Goal: Find specific page/section: Find specific page/section

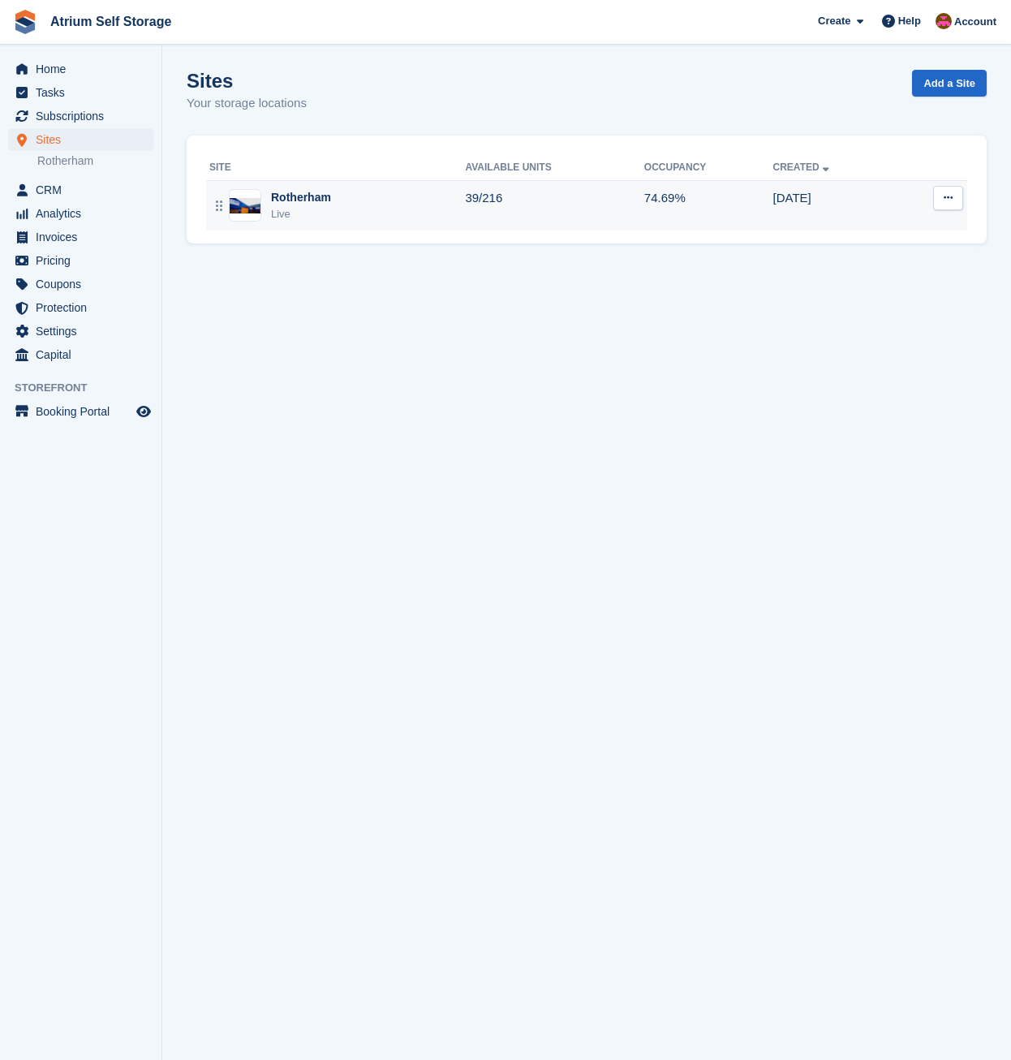
click at [245, 206] on img at bounding box center [245, 205] width 31 height 15
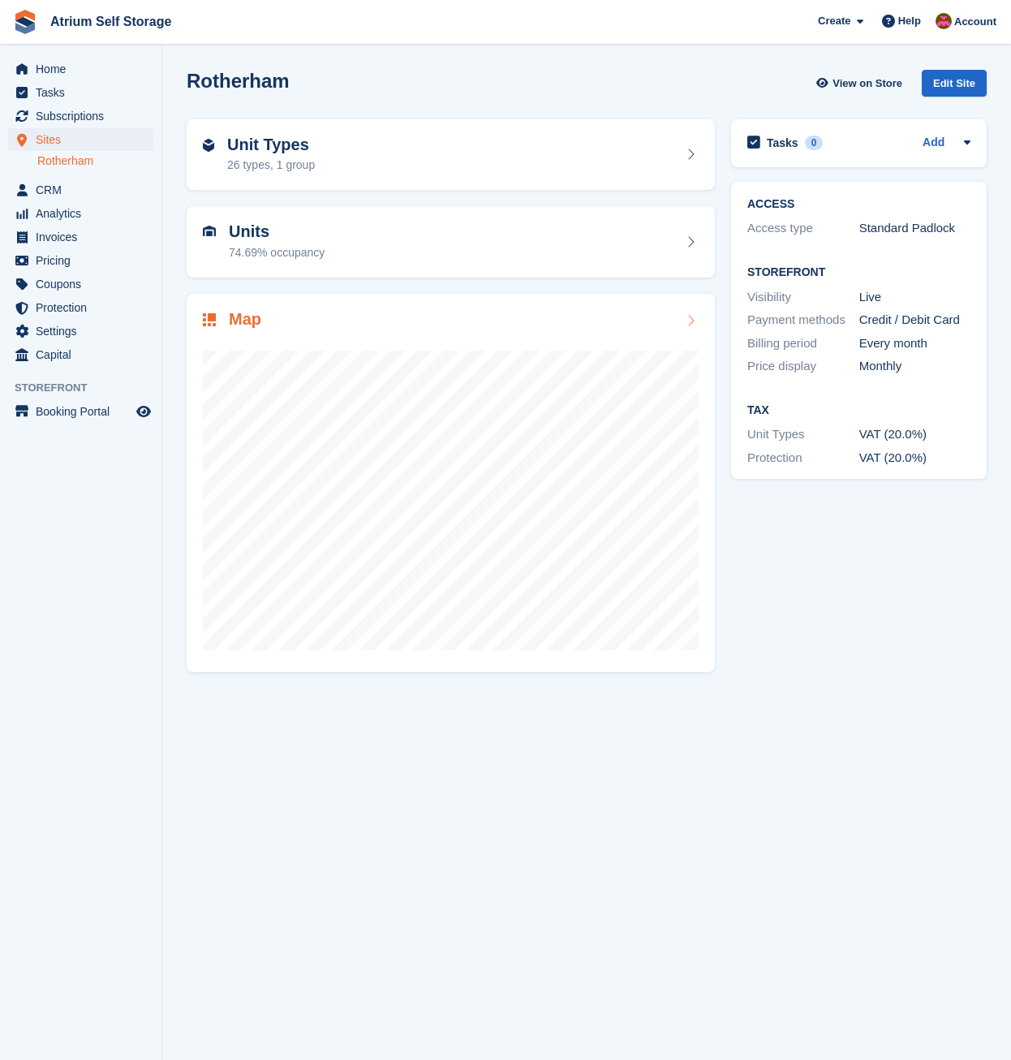
click at [256, 321] on h2 "Map" at bounding box center [245, 319] width 32 height 19
click at [241, 149] on h2 "Unit Types" at bounding box center [271, 145] width 88 height 19
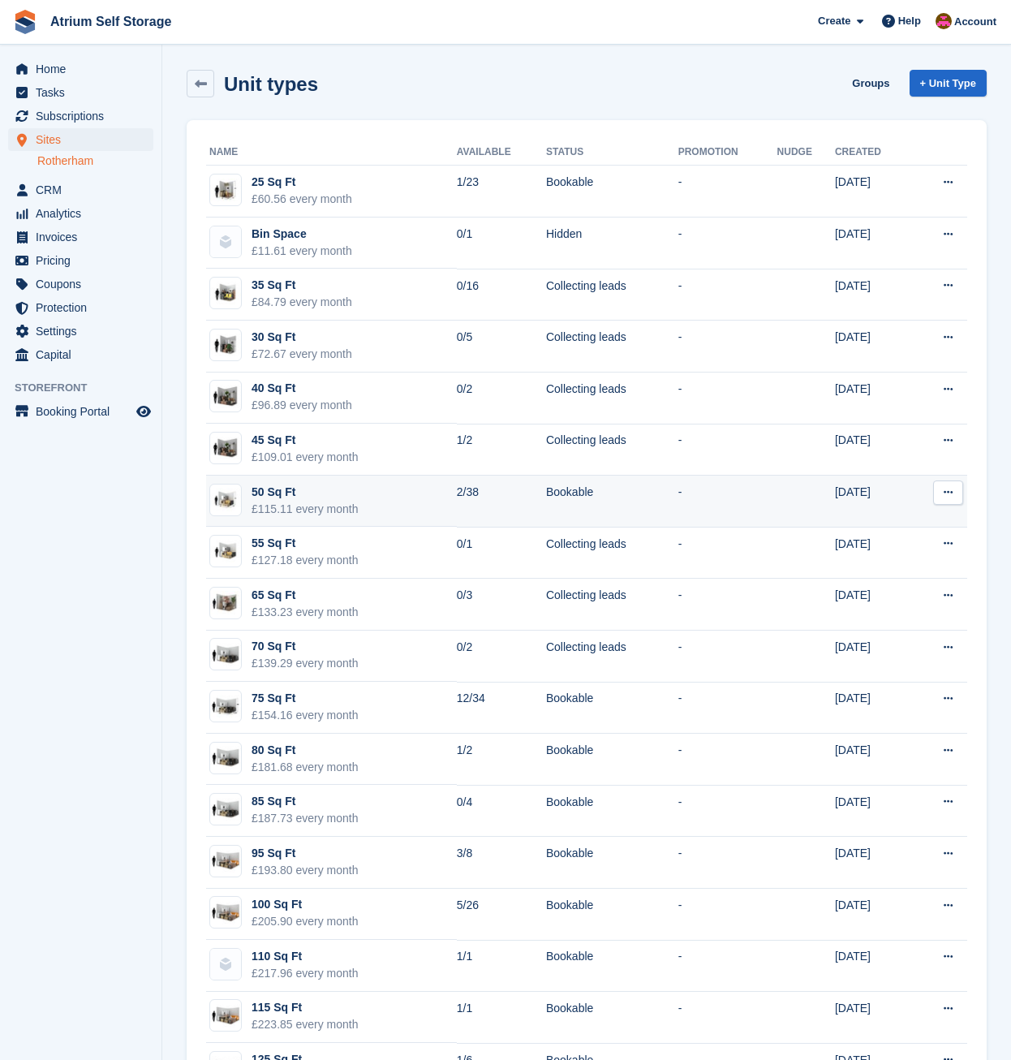
click at [287, 488] on div "50 Sq Ft" at bounding box center [305, 492] width 107 height 17
drag, startPoint x: 287, startPoint y: 488, endPoint x: 377, endPoint y: 498, distance: 90.7
click at [377, 498] on td "50 Sq Ft £115.11 every month" at bounding box center [331, 502] width 251 height 52
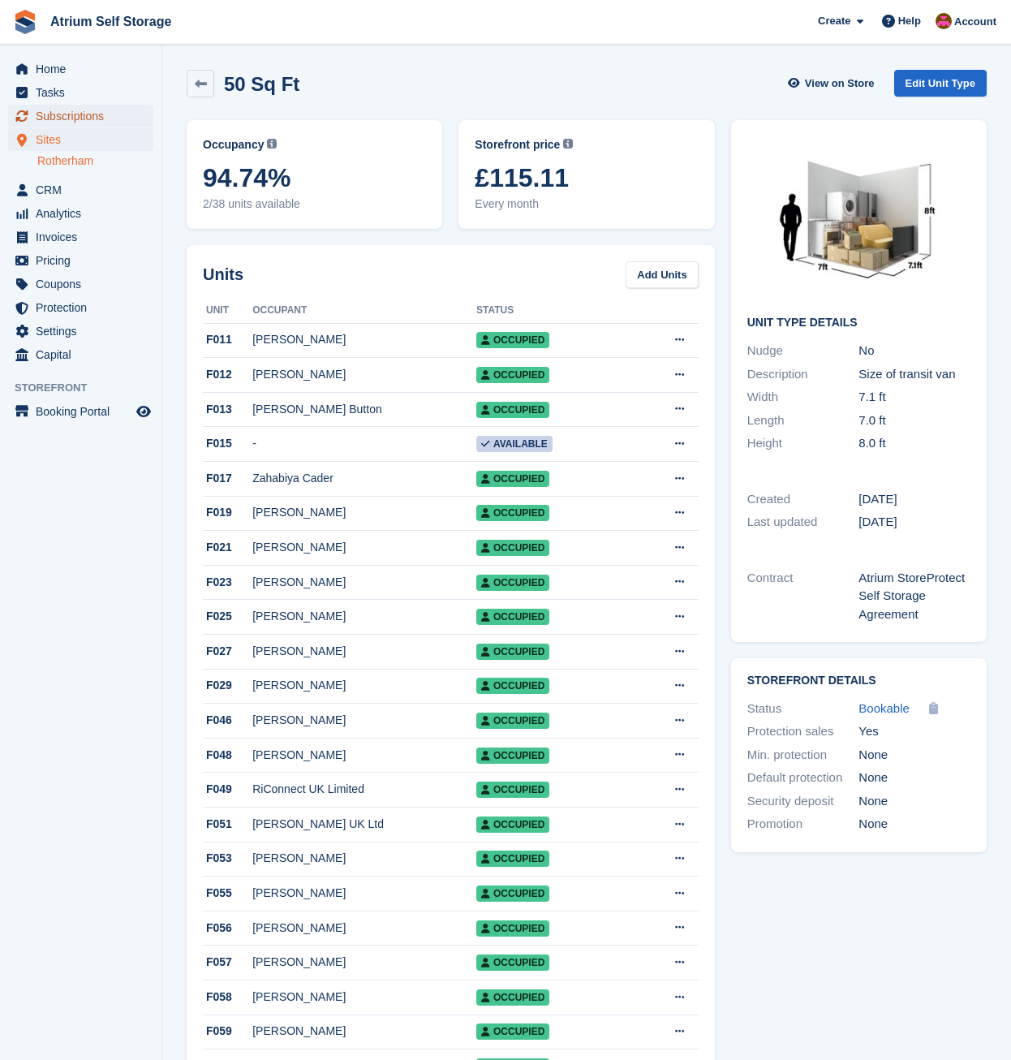
click at [59, 114] on span "Subscriptions" at bounding box center [84, 116] width 97 height 23
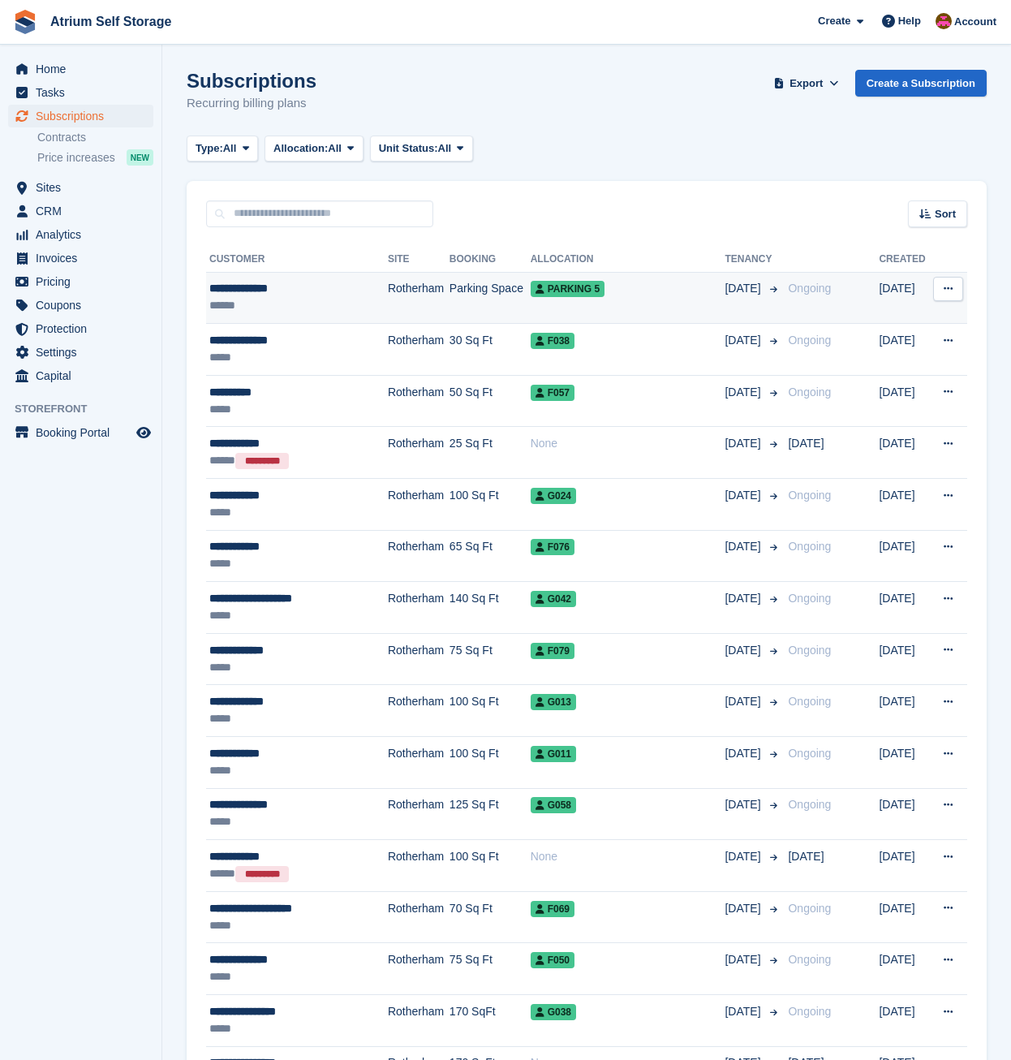
click at [427, 291] on td "Rotherham" at bounding box center [419, 298] width 62 height 52
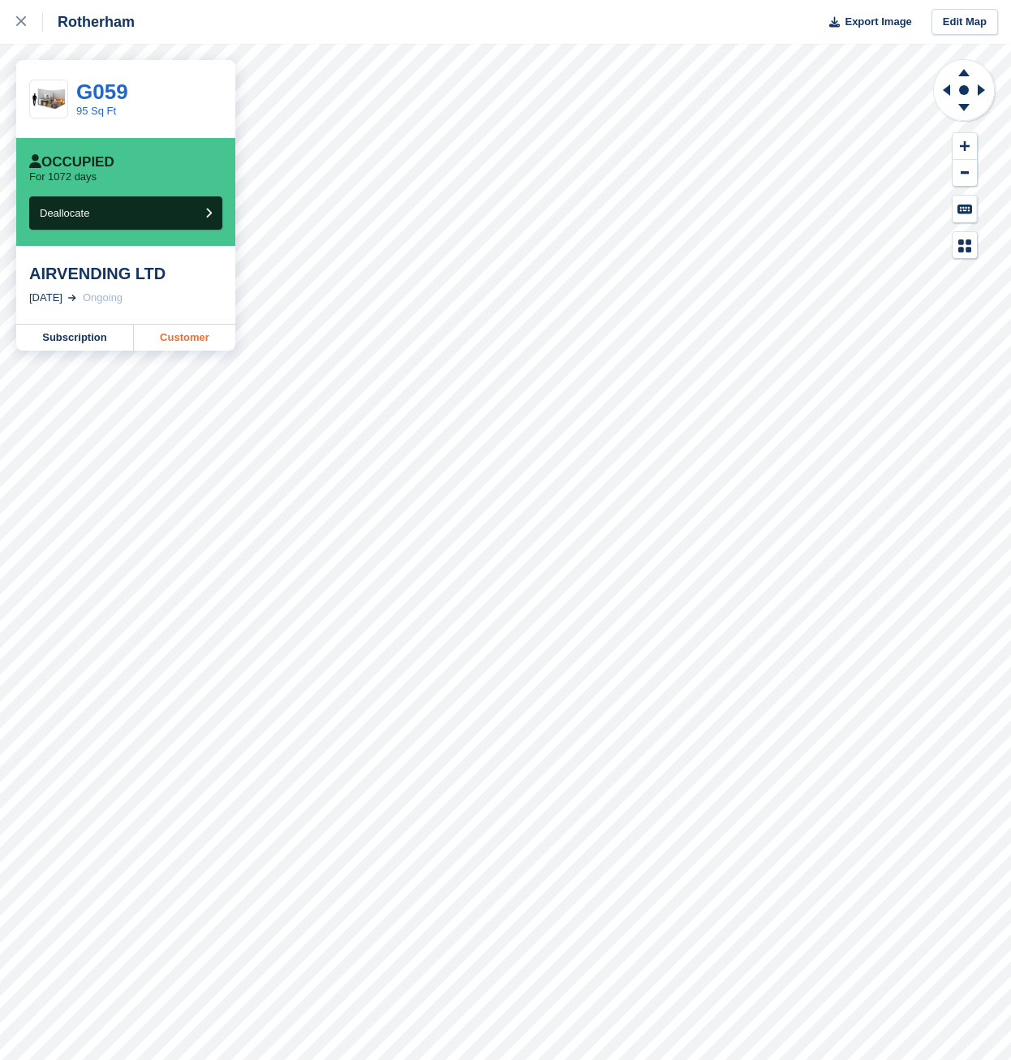
click at [175, 338] on link "Customer" at bounding box center [184, 338] width 101 height 26
